Goal: Go to known website: Go to known website

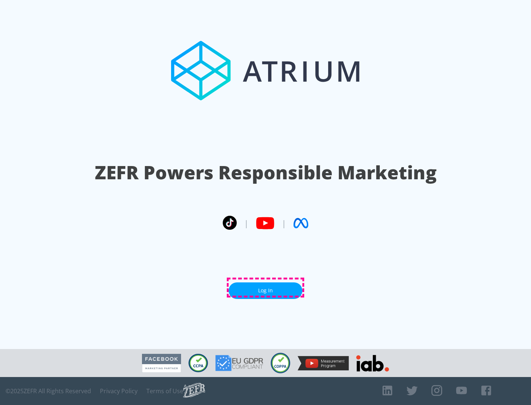
click at [265, 288] on link "Log In" at bounding box center [265, 291] width 74 height 17
